Goal: Task Accomplishment & Management: Use online tool/utility

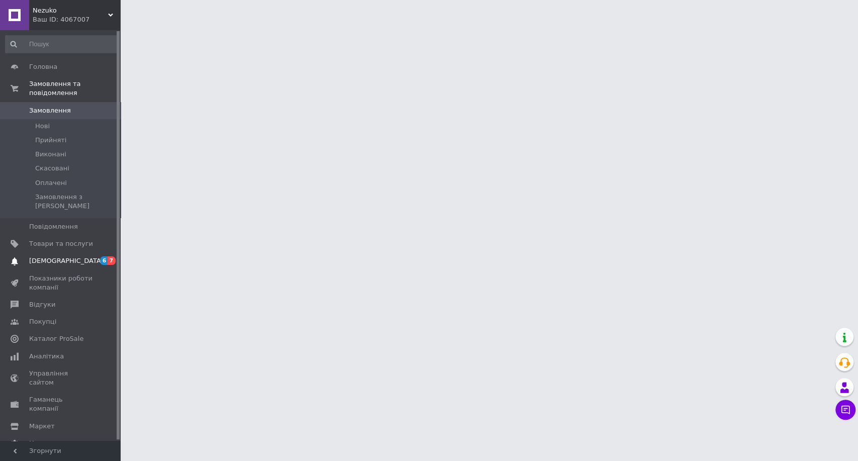
click at [95, 256] on span "6 7" at bounding box center [107, 260] width 28 height 9
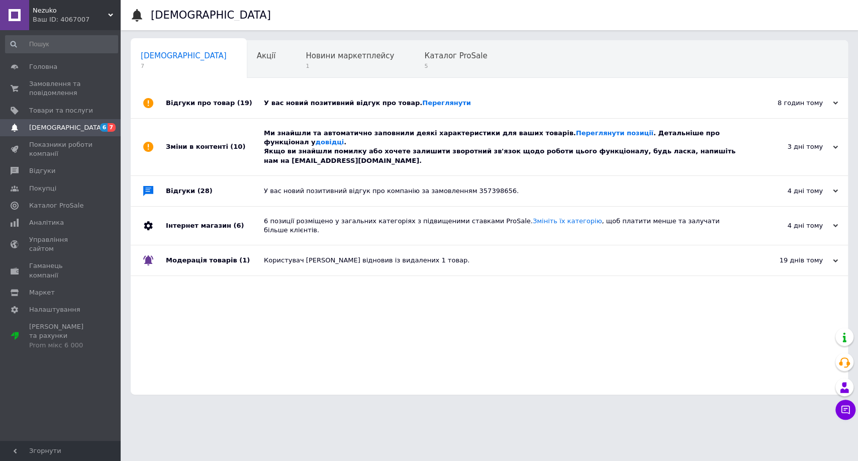
click at [468, 103] on div "У вас новий позитивний відгук про товар. [GEOGRAPHIC_DATA]" at bounding box center [501, 103] width 474 height 9
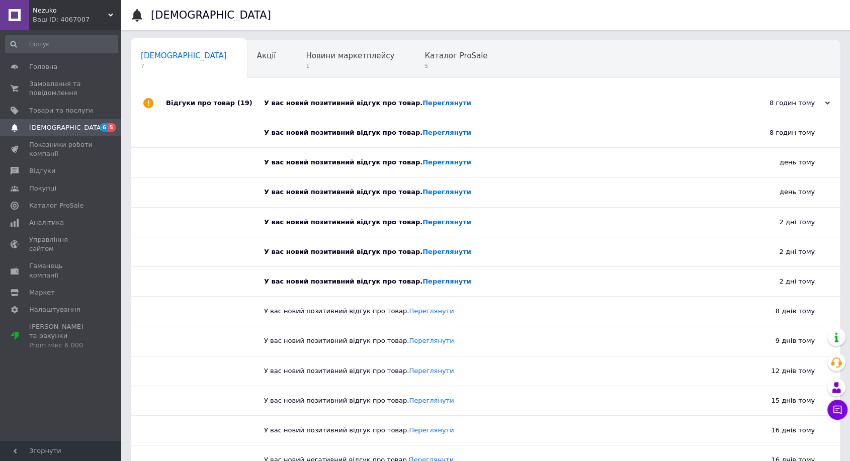
click at [468, 103] on div "У вас новий позитивний відгук про товар. [GEOGRAPHIC_DATA]" at bounding box center [496, 103] width 465 height 9
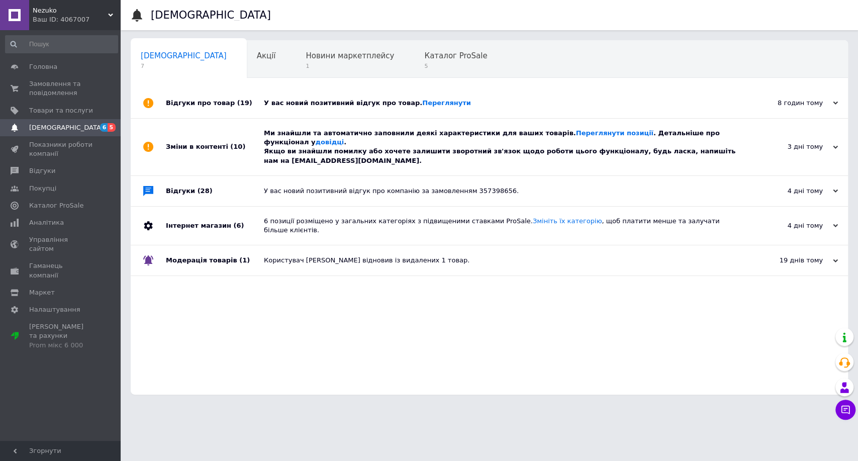
click at [463, 155] on div "Ми знайшли та автоматично заповнили деякі характеристики для ваших товарів. Пер…" at bounding box center [501, 147] width 474 height 37
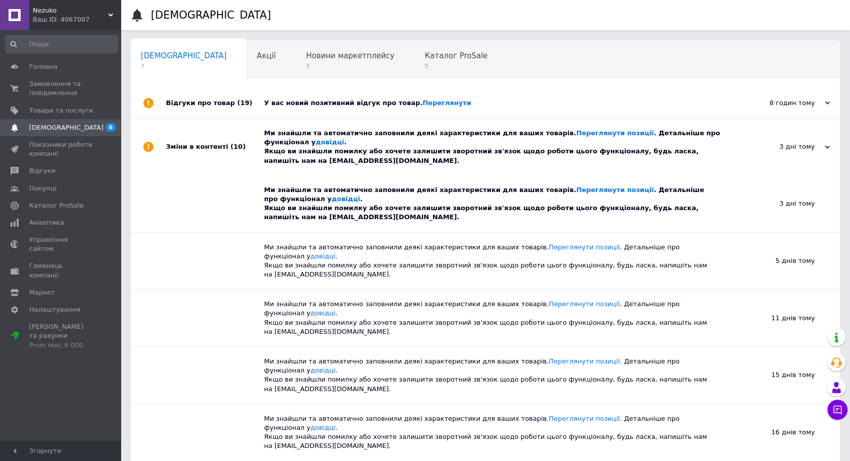
click at [463, 155] on div "Ми знайшли та автоматично заповнили деякі характеристики для ваших товарів. Пер…" at bounding box center [496, 147] width 465 height 37
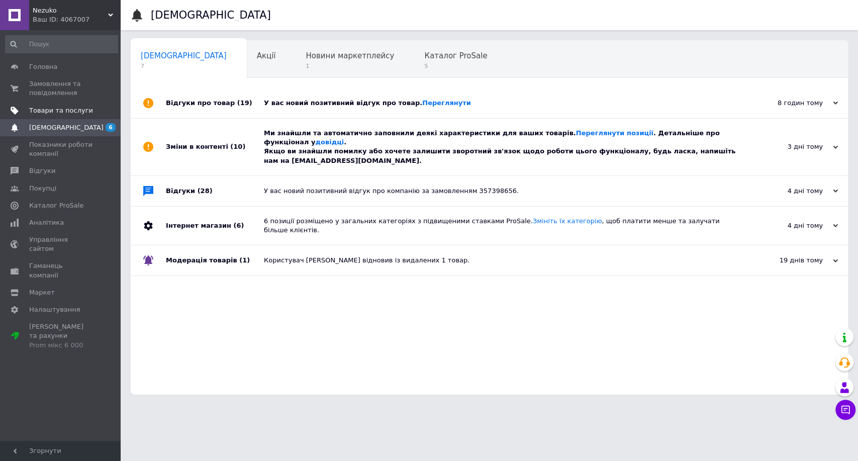
click at [81, 107] on span "Товари та послуги" at bounding box center [61, 110] width 64 height 9
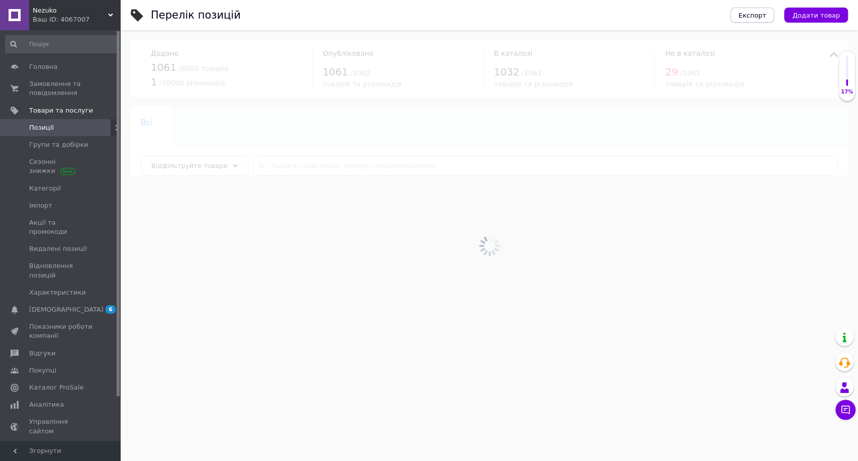
click at [766, 18] on button "Експорт" at bounding box center [753, 15] width 44 height 15
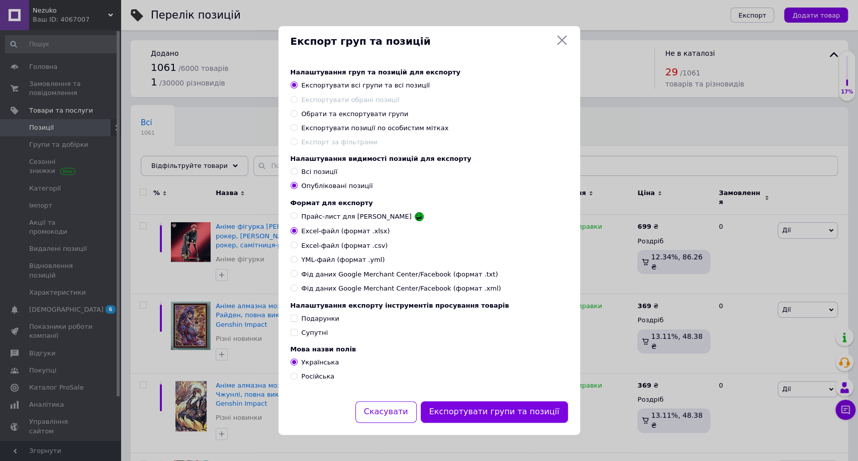
click at [294, 263] on span at bounding box center [294, 259] width 7 height 7
click at [294, 263] on input "YML-файл (формат .yml)" at bounding box center [294, 259] width 7 height 7
radio input "true"
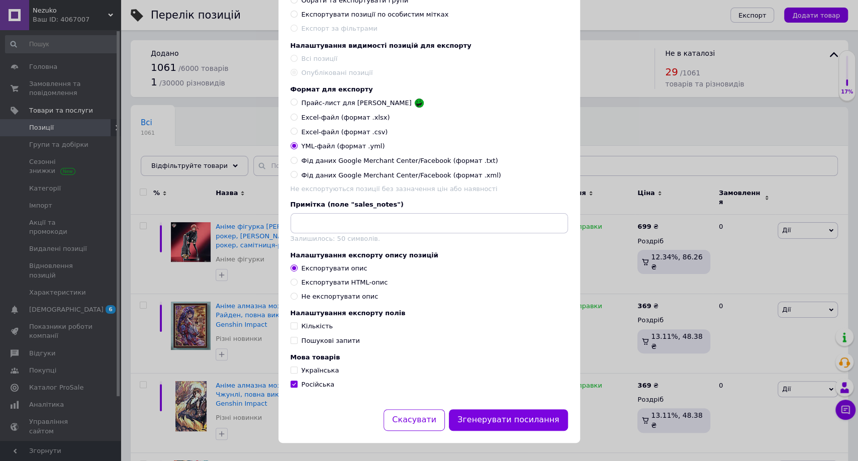
scroll to position [118, 0]
click at [292, 329] on input "Кількість" at bounding box center [294, 325] width 7 height 7
checkbox input "true"
click at [293, 372] on input "Українська" at bounding box center [294, 370] width 7 height 7
checkbox input "true"
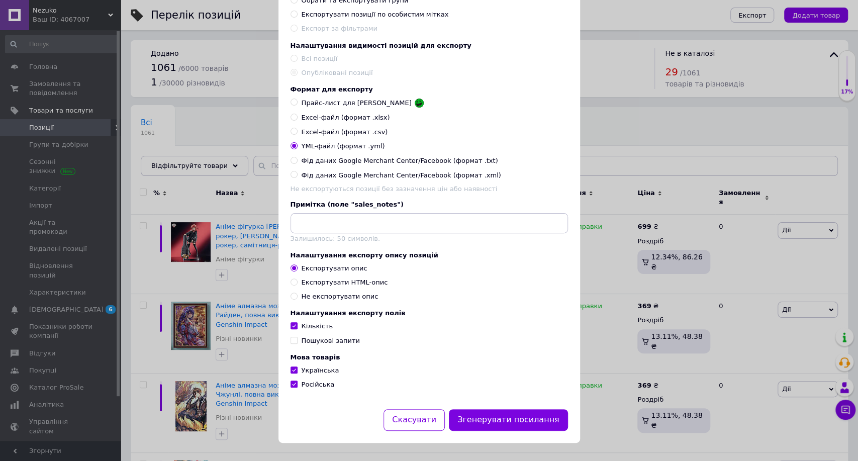
click at [292, 387] on input "Російська" at bounding box center [294, 384] width 7 height 7
checkbox input "false"
click at [503, 423] on button "Згенерувати посилання" at bounding box center [508, 420] width 119 height 22
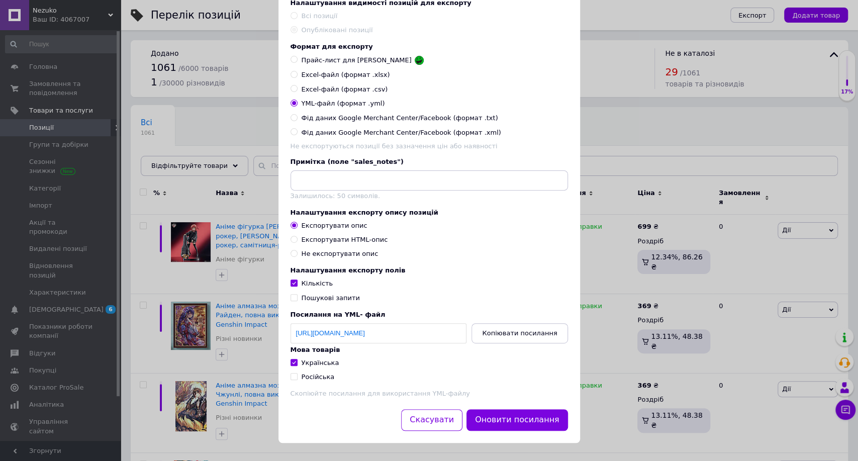
scroll to position [165, 0]
click at [542, 330] on span "Копіювати посилання" at bounding box center [519, 333] width 75 height 8
